Goal: Transaction & Acquisition: Purchase product/service

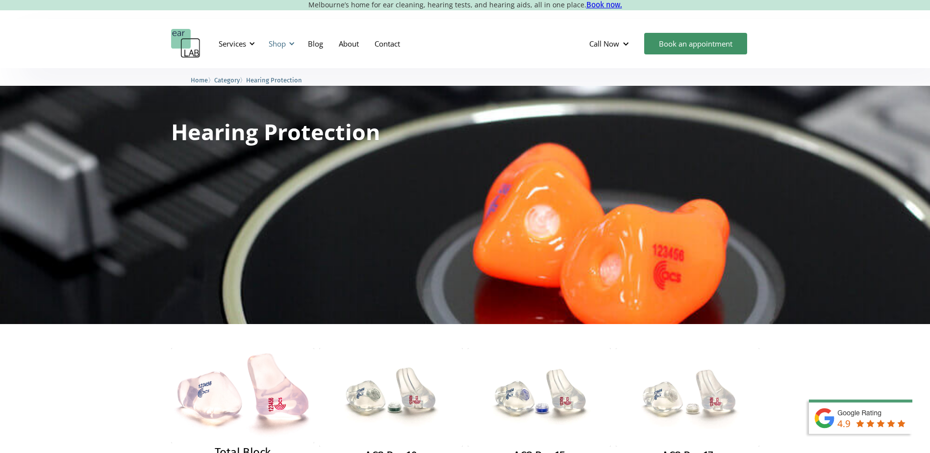
click at [274, 46] on div "Shop" at bounding box center [277, 44] width 17 height 10
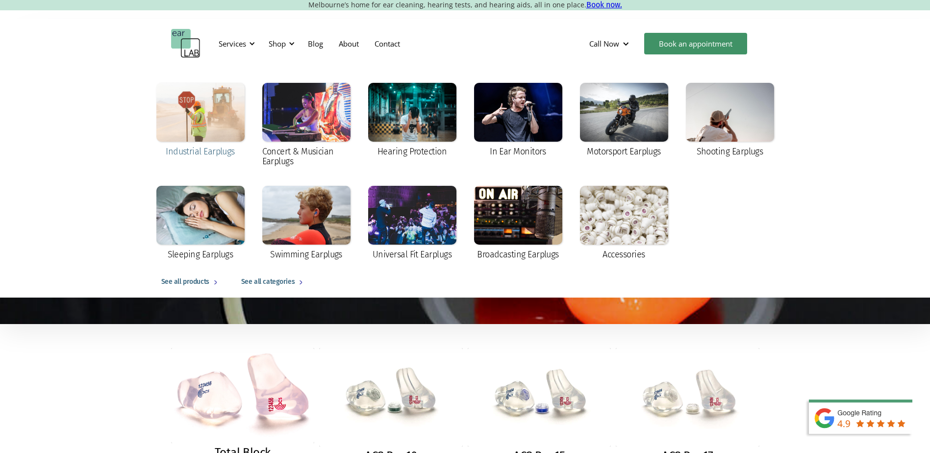
click at [197, 121] on div at bounding box center [200, 112] width 88 height 59
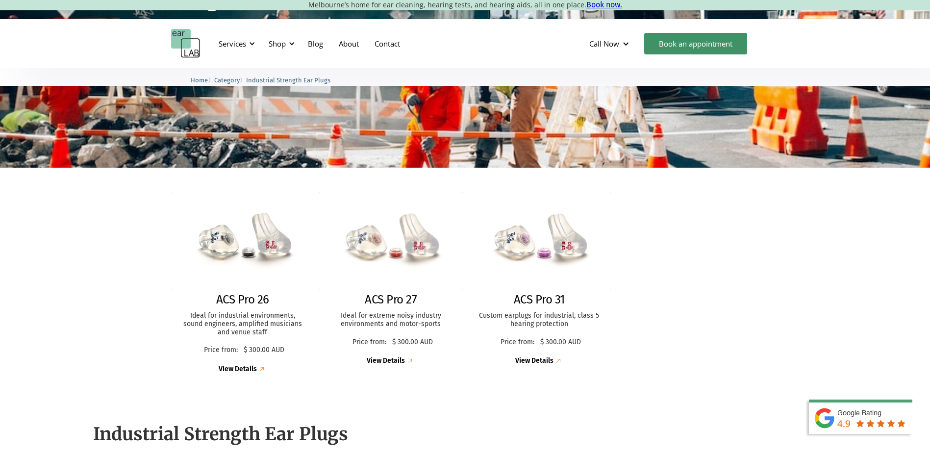
scroll to position [245, 0]
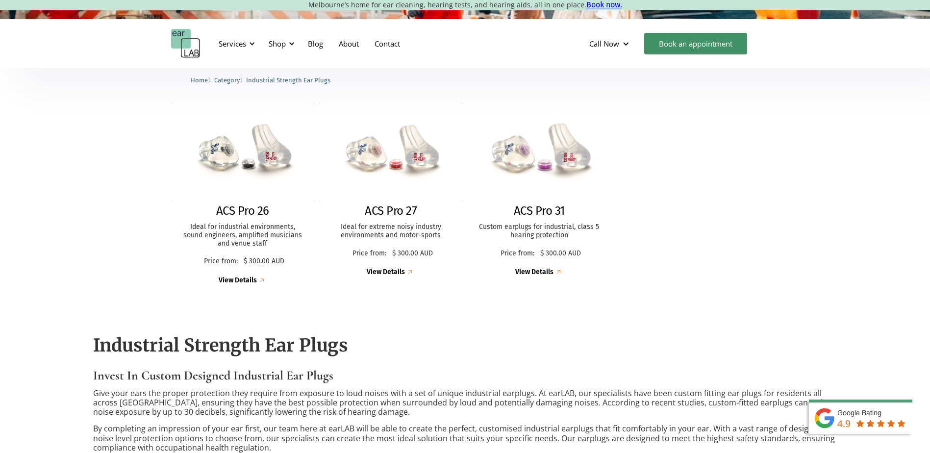
click at [524, 273] on div "View Details" at bounding box center [534, 272] width 38 height 8
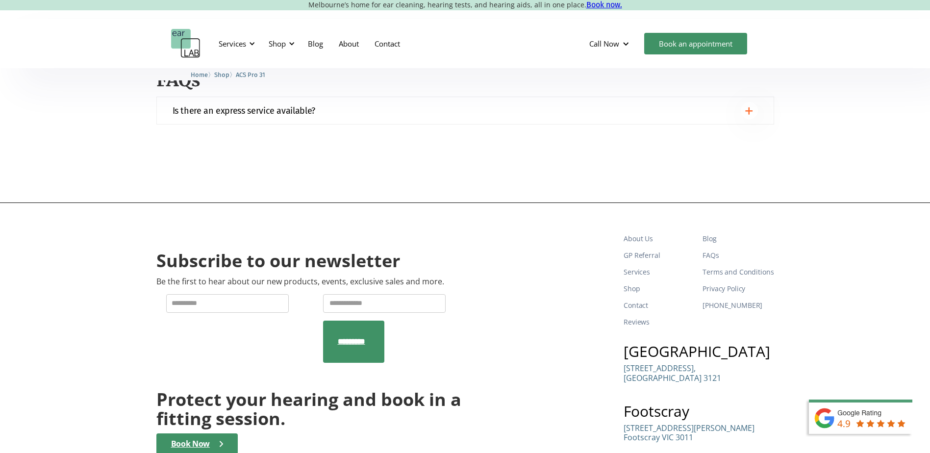
scroll to position [1304, 0]
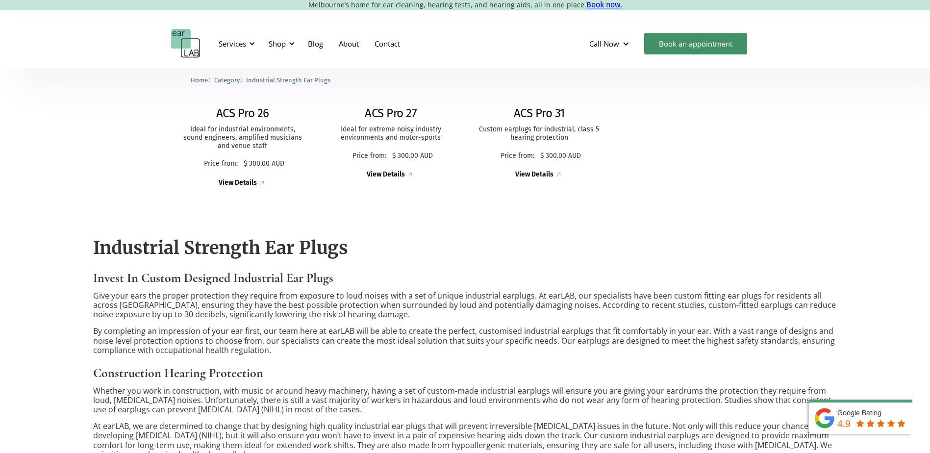
scroll to position [343, 0]
